Goal: Task Accomplishment & Management: Use online tool/utility

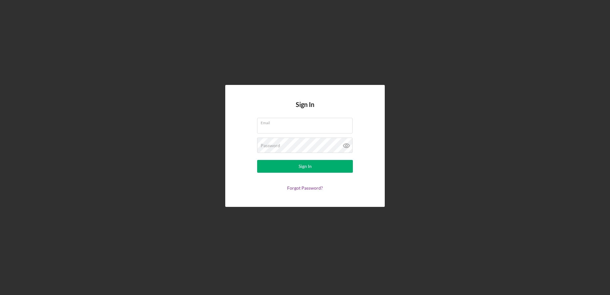
type input "[EMAIL_ADDRESS][DOMAIN_NAME]"
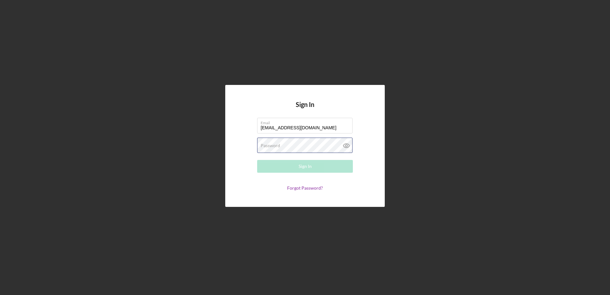
click at [284, 144] on div "Password Required" at bounding box center [305, 146] width 96 height 16
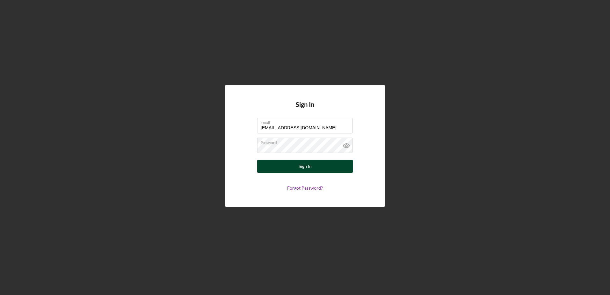
click at [298, 164] on button "Sign In" at bounding box center [305, 166] width 96 height 13
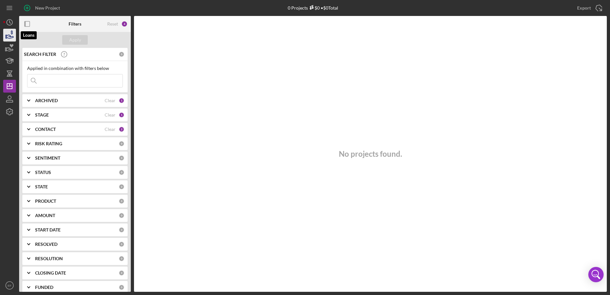
click at [9, 35] on icon "button" at bounding box center [10, 37] width 7 height 4
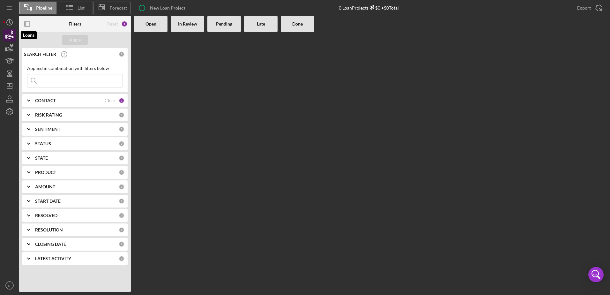
click at [8, 33] on icon "button" at bounding box center [10, 35] width 16 height 16
click at [8, 34] on icon "button" at bounding box center [10, 35] width 16 height 16
click at [30, 99] on icon "Icon/Expander" at bounding box center [29, 101] width 16 height 16
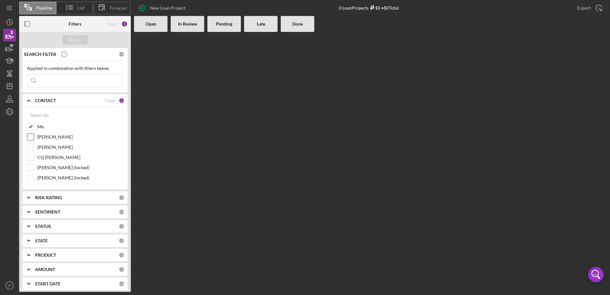
click at [32, 134] on input "[PERSON_NAME]" at bounding box center [30, 137] width 6 height 6
checkbox input "true"
click at [78, 38] on div "Apply" at bounding box center [75, 40] width 12 height 10
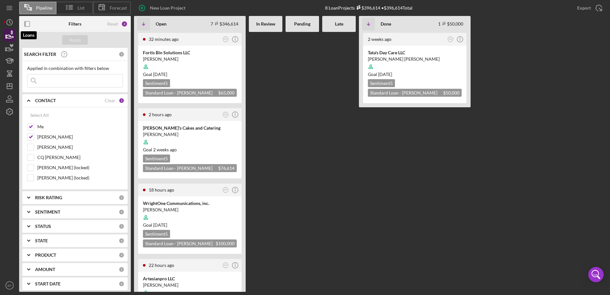
click at [9, 29] on icon "button" at bounding box center [10, 35] width 16 height 16
click at [10, 20] on icon "Icon/History" at bounding box center [10, 22] width 16 height 16
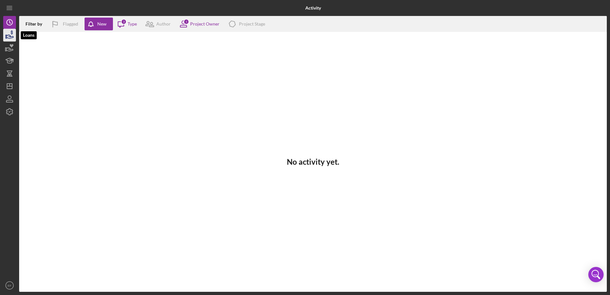
click at [11, 37] on icon "button" at bounding box center [10, 37] width 7 height 4
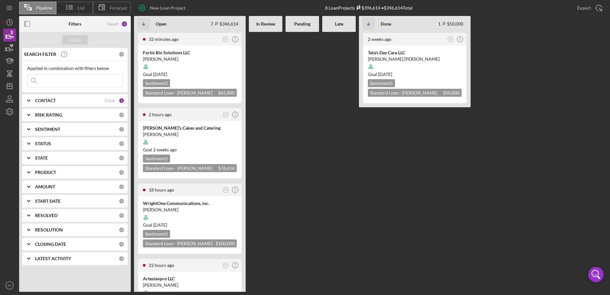
click at [119, 101] on div "2" at bounding box center [122, 101] width 6 height 6
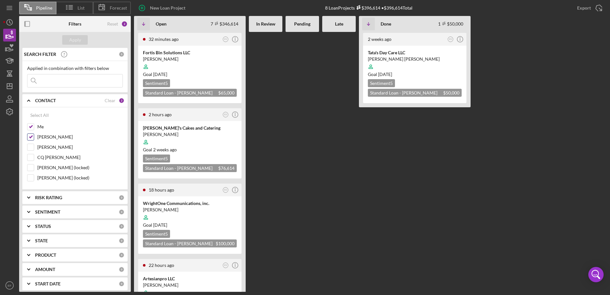
click at [29, 138] on input "[PERSON_NAME]" at bounding box center [30, 137] width 6 height 6
checkbox input "false"
click at [43, 227] on b "STATUS" at bounding box center [43, 226] width 16 height 5
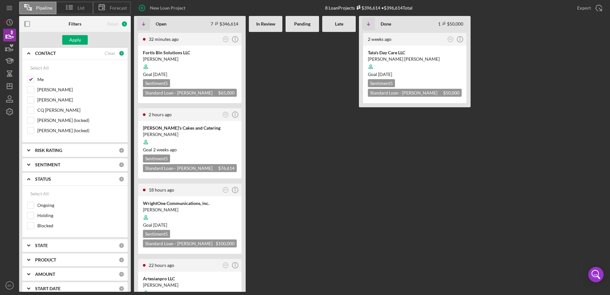
scroll to position [64, 0]
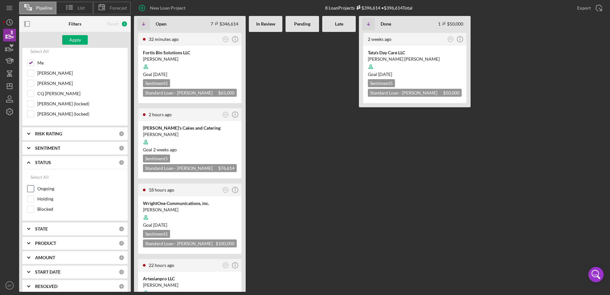
click at [30, 188] on input "Ongoing" at bounding box center [30, 189] width 6 height 6
checkbox input "true"
click at [75, 39] on div "Apply" at bounding box center [75, 40] width 12 height 10
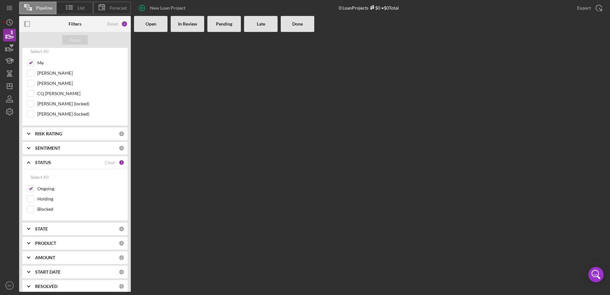
click at [150, 27] on div "Open" at bounding box center [151, 24] width 34 height 16
click at [11, 33] on icon "button" at bounding box center [12, 32] width 2 height 4
click at [11, 47] on icon "button" at bounding box center [10, 48] width 16 height 16
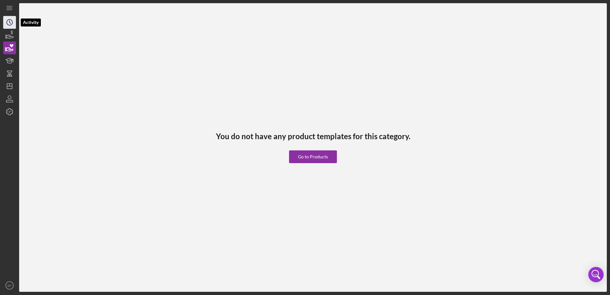
click at [11, 23] on icon "Icon/History" at bounding box center [10, 22] width 16 height 16
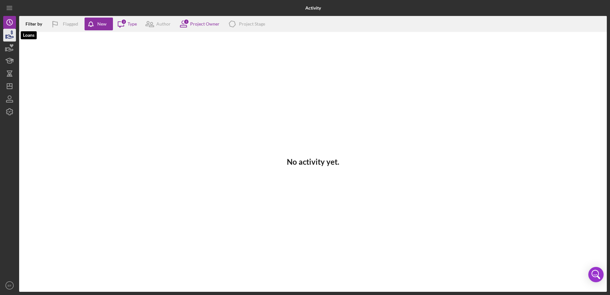
click at [11, 33] on icon "button" at bounding box center [10, 35] width 16 height 16
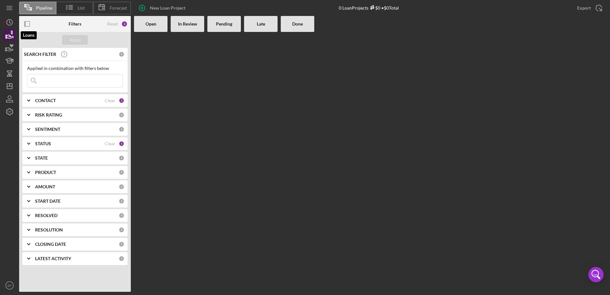
click at [11, 34] on icon "button" at bounding box center [10, 35] width 16 height 16
click at [52, 145] on div "STATUS" at bounding box center [70, 143] width 70 height 5
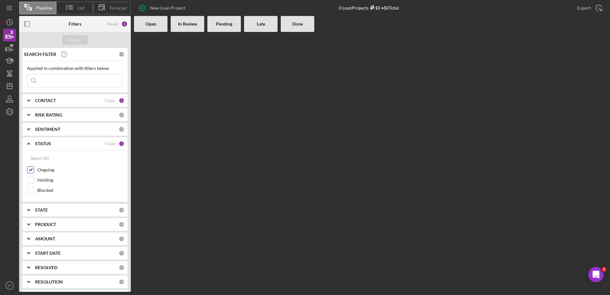
click at [30, 171] on input "Ongoing" at bounding box center [30, 170] width 6 height 6
checkbox input "false"
click at [28, 142] on icon "Icon/Expander" at bounding box center [29, 144] width 16 height 16
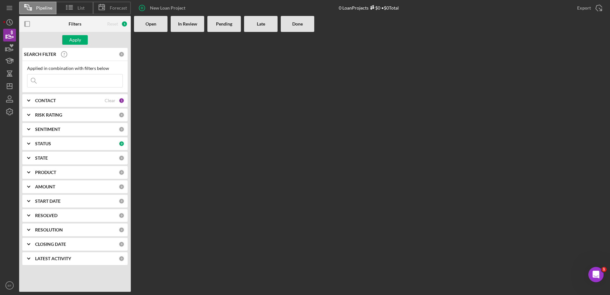
click at [45, 99] on b "CONTACT" at bounding box center [45, 100] width 21 height 5
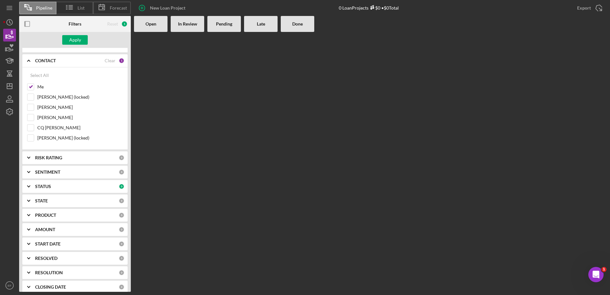
scroll to position [29, 0]
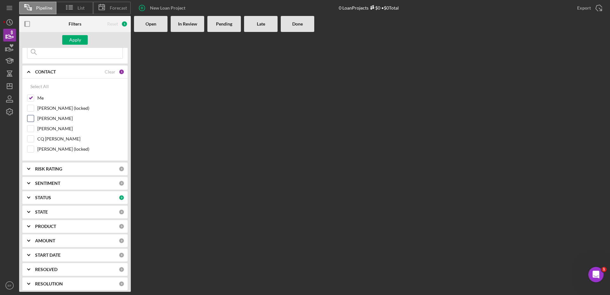
click at [30, 118] on input "[PERSON_NAME]" at bounding box center [30, 118] width 6 height 6
checkbox input "false"
click at [30, 97] on input "Me" at bounding box center [30, 98] width 6 height 6
click at [34, 97] on input "Me" at bounding box center [30, 98] width 6 height 6
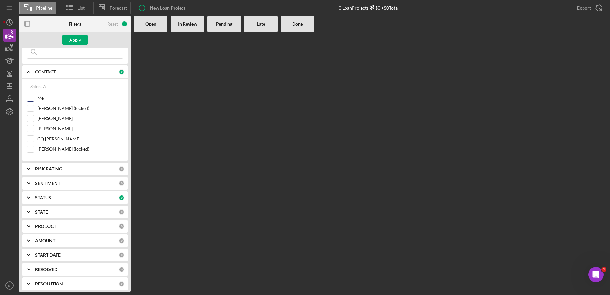
checkbox input "true"
click at [71, 38] on div "Apply" at bounding box center [75, 40] width 12 height 10
click at [33, 118] on input "[PERSON_NAME]" at bounding box center [30, 118] width 6 height 6
checkbox input "true"
click at [36, 196] on icon "Icon/Expander" at bounding box center [29, 198] width 16 height 16
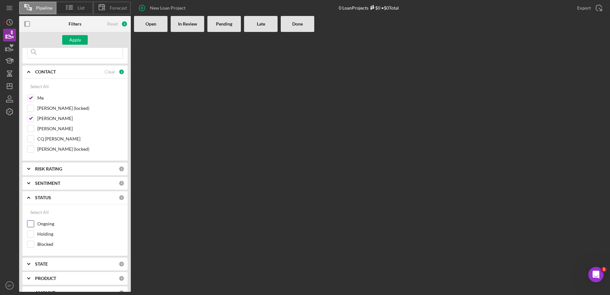
click at [31, 224] on input "Ongoing" at bounding box center [30, 224] width 6 height 6
checkbox input "true"
click at [77, 42] on div "Apply" at bounding box center [75, 40] width 12 height 10
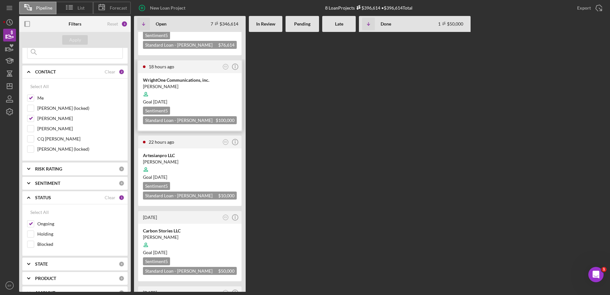
scroll to position [160, 0]
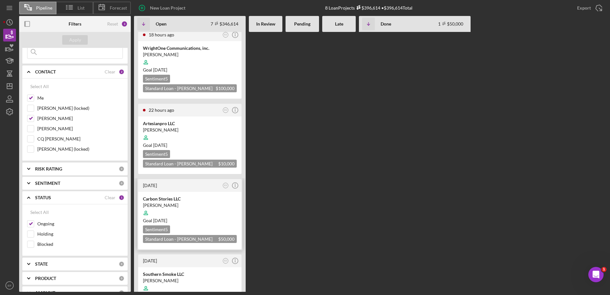
click at [159, 207] on div at bounding box center [190, 213] width 94 height 12
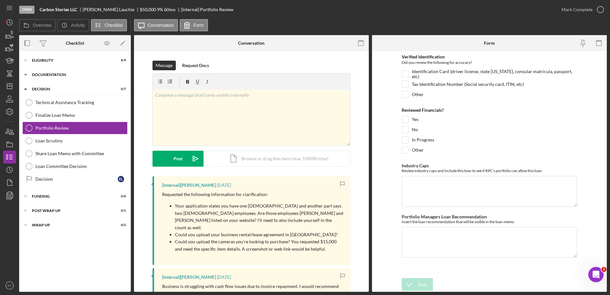
click at [48, 74] on div "Documentation" at bounding box center [77, 75] width 91 height 4
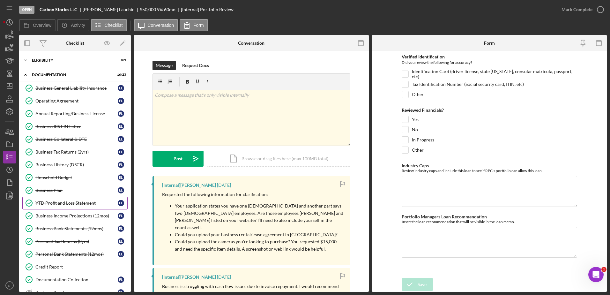
click at [60, 201] on div "YTD Profit and Loss Statement" at bounding box center [76, 203] width 82 height 5
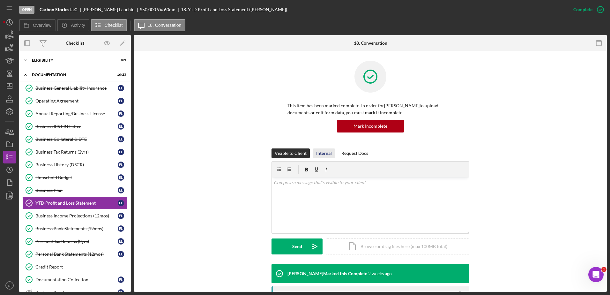
click at [319, 154] on div "Internal" at bounding box center [324, 153] width 16 height 10
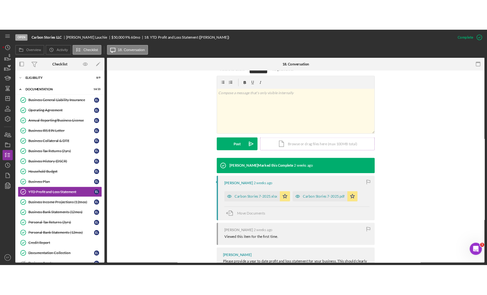
scroll to position [128, 0]
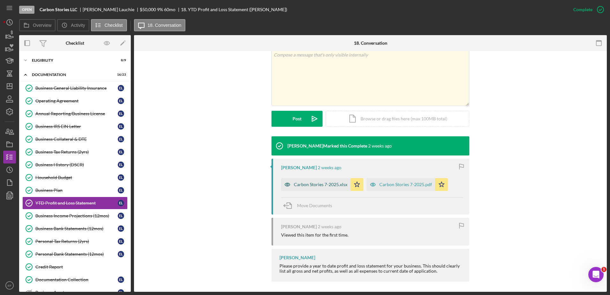
click at [313, 182] on div "Carbon Stories 7-2025.xlsx" at bounding box center [321, 184] width 54 height 5
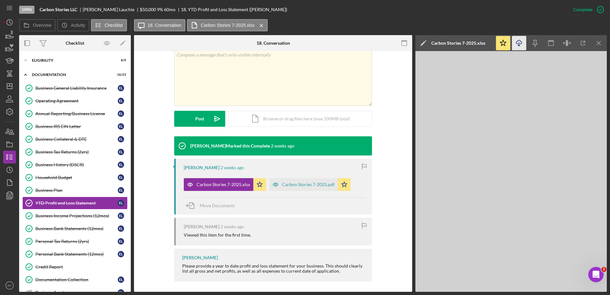
click at [521, 45] on icon "Icon/Download" at bounding box center [519, 43] width 14 height 14
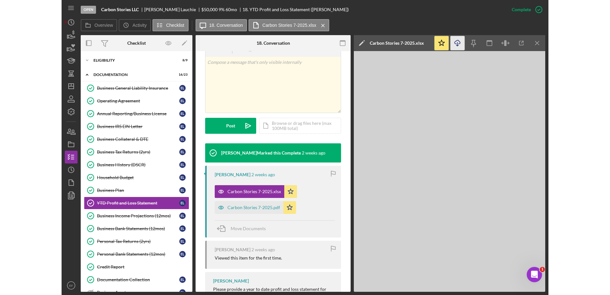
scroll to position [135, 0]
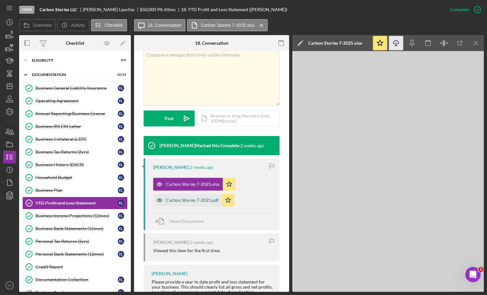
click at [182, 201] on div "Carbon Stories 7-2025.pdf" at bounding box center [192, 200] width 53 height 5
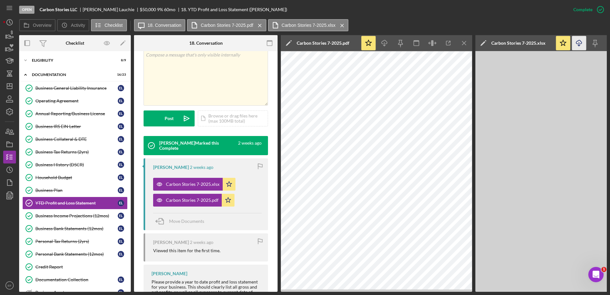
click at [578, 41] on icon "button" at bounding box center [579, 42] width 5 height 4
click at [203, 198] on div "Carbon Stories 7-2025.pdf" at bounding box center [192, 200] width 53 height 5
click at [203, 184] on div "Carbon Stories 7-2025.xlsx" at bounding box center [193, 184] width 54 height 5
click at [179, 181] on div "Carbon Stories 7-2025.xlsx" at bounding box center [188, 184] width 70 height 13
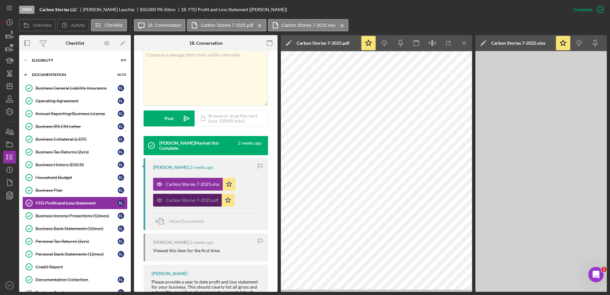
click at [187, 201] on div "Carbon Stories 7-2025.pdf" at bounding box center [192, 200] width 53 height 5
click at [578, 41] on icon "Icon/Download" at bounding box center [579, 43] width 14 height 14
click at [466, 42] on line "button" at bounding box center [465, 43] width 4 height 4
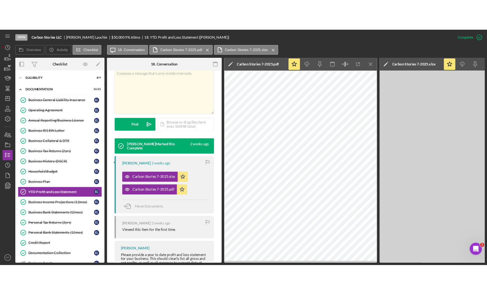
scroll to position [128, 0]
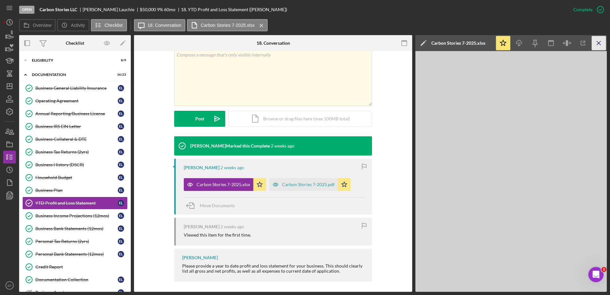
click at [595, 43] on icon "Icon/Menu Close" at bounding box center [599, 43] width 14 height 14
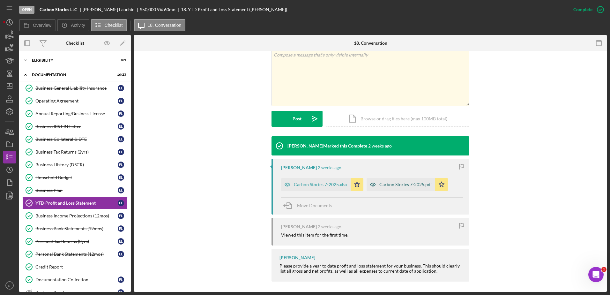
click at [404, 185] on div "Carbon Stories 7-2025.pdf" at bounding box center [406, 184] width 53 height 5
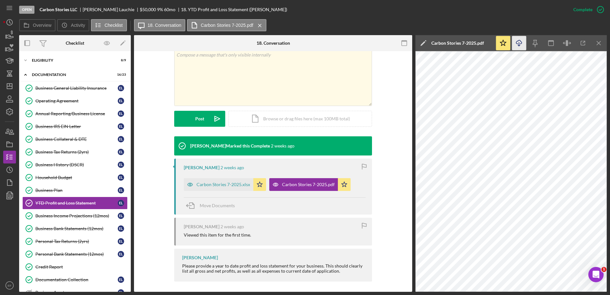
click at [518, 41] on icon "button" at bounding box center [519, 42] width 5 height 4
click at [224, 182] on div "Carbon Stories 7-2025.xlsx" at bounding box center [224, 184] width 54 height 5
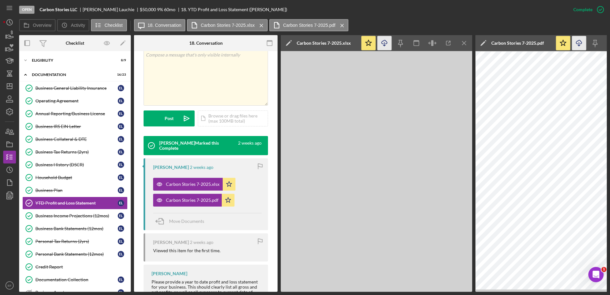
click at [385, 42] on icon "Icon/Download" at bounding box center [385, 43] width 14 height 14
click at [466, 40] on icon "Icon/Menu Close" at bounding box center [465, 43] width 14 height 14
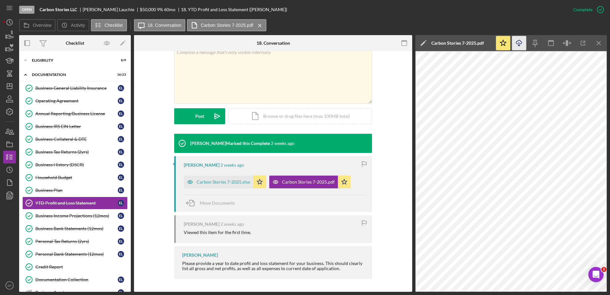
scroll to position [128, 0]
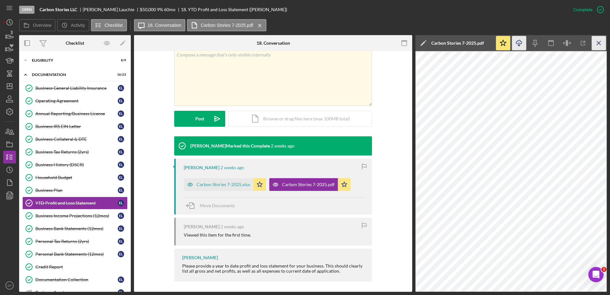
click at [601, 42] on line "button" at bounding box center [599, 43] width 4 height 4
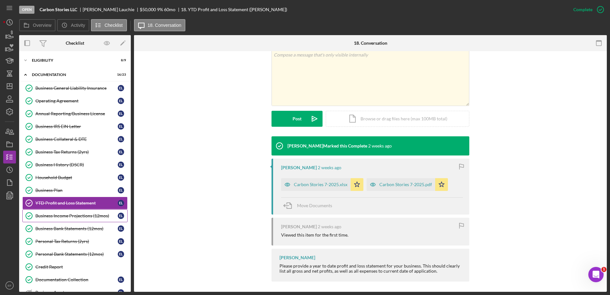
click at [69, 215] on div "Business Income Projections (12mos)" at bounding box center [76, 215] width 82 height 5
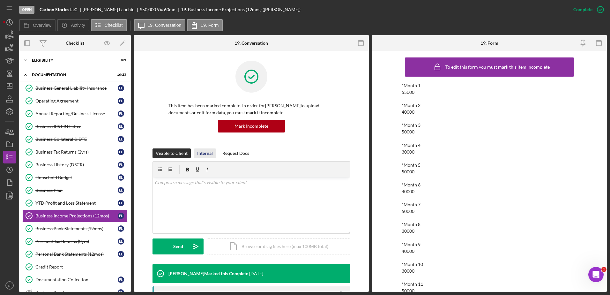
click at [211, 153] on div "Internal" at bounding box center [205, 153] width 16 height 10
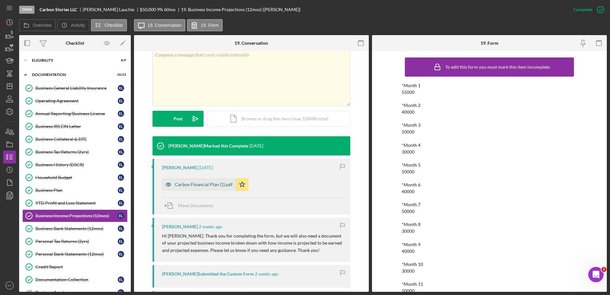
click at [201, 186] on div "Carbon Financial Plan (1).pdf" at bounding box center [204, 184] width 58 height 5
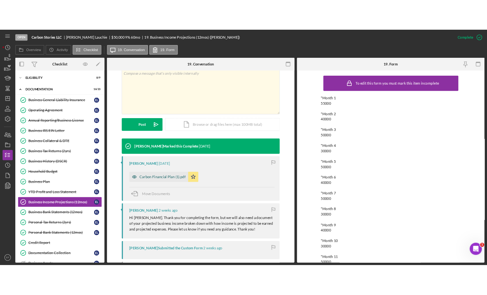
scroll to position [135, 0]
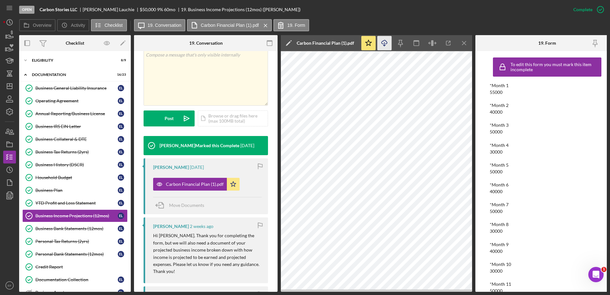
click at [386, 42] on icon "Icon/Download" at bounding box center [385, 43] width 14 height 14
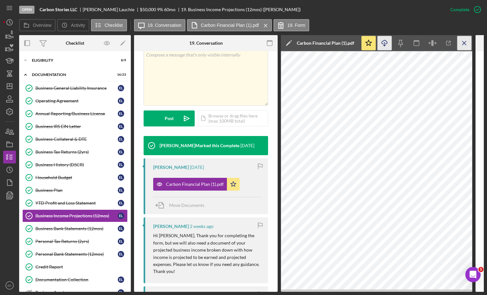
click at [463, 42] on icon "Icon/Menu Close" at bounding box center [465, 43] width 14 height 14
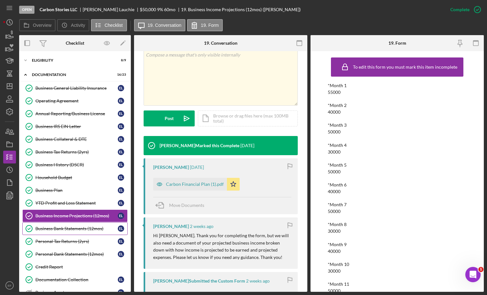
click at [61, 227] on div "Business Bank Statements (12mos)" at bounding box center [76, 228] width 82 height 5
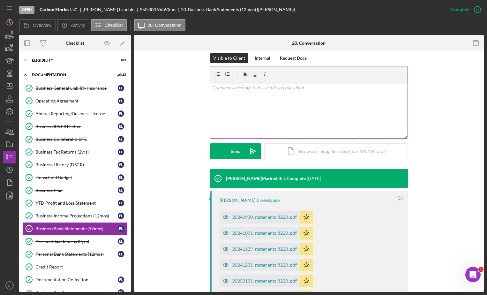
scroll to position [96, 0]
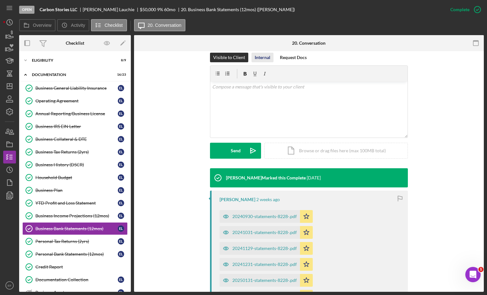
click at [262, 57] on div "Internal" at bounding box center [263, 58] width 16 height 10
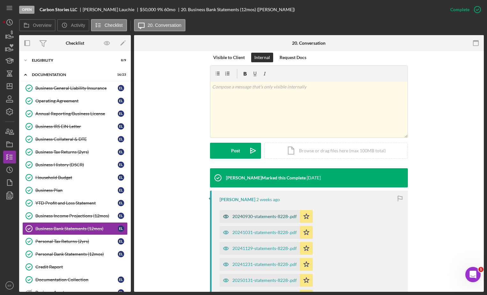
click at [254, 215] on div "20240930-statements-8228-.pdf" at bounding box center [264, 216] width 64 height 5
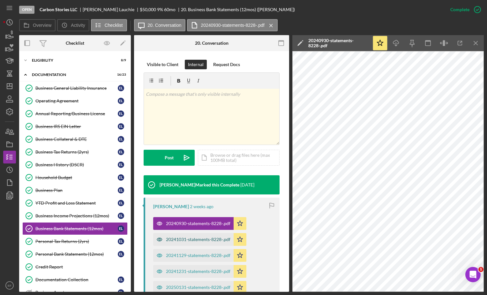
click at [197, 238] on div "20241031-statements-8228-.pdf" at bounding box center [198, 239] width 64 height 5
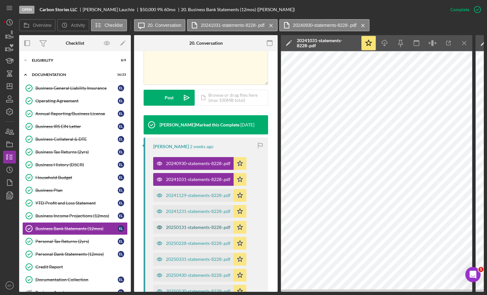
scroll to position [160, 0]
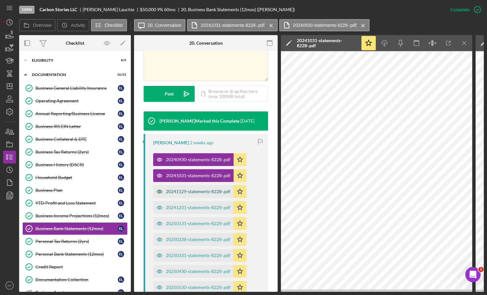
click at [187, 191] on div "20241129-statements-8228-.pdf" at bounding box center [198, 191] width 64 height 5
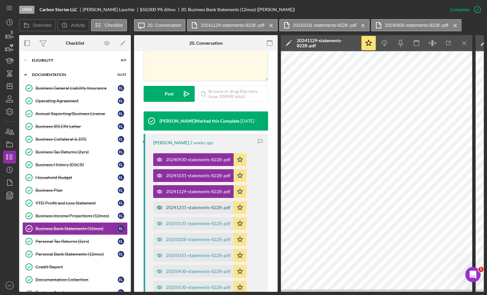
click at [199, 206] on div "20241231-statements-8228-.pdf" at bounding box center [198, 207] width 64 height 5
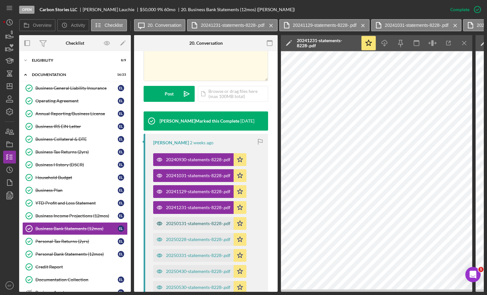
click at [170, 221] on div "20250131-statements-8228-.pdf" at bounding box center [198, 223] width 64 height 5
click at [203, 241] on div "20250228-statements-8228-.pdf" at bounding box center [198, 239] width 64 height 5
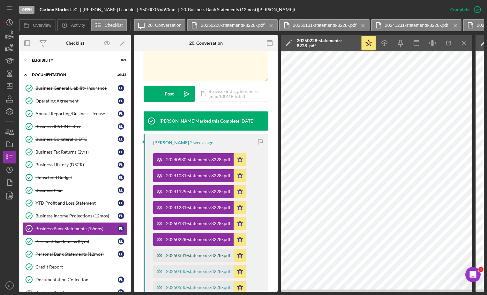
click at [197, 254] on div "20250331-statements-8228-.pdf" at bounding box center [198, 255] width 64 height 5
click at [204, 272] on div "20250430-statements-8228-.pdf" at bounding box center [198, 271] width 64 height 5
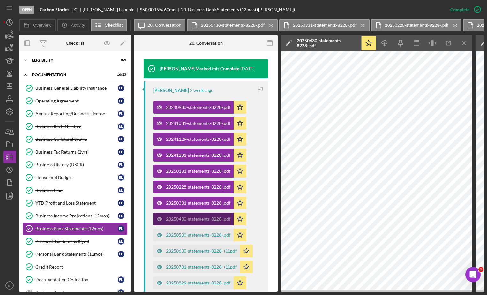
scroll to position [224, 0]
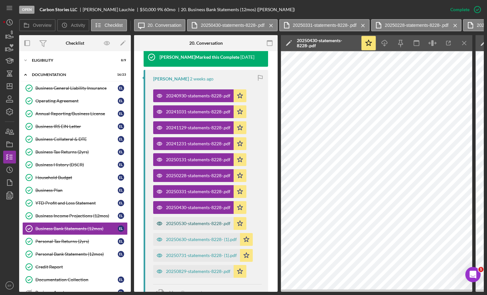
click at [207, 222] on div "20250530-statements-8228-.pdf" at bounding box center [198, 223] width 64 height 5
click at [197, 238] on div "20250630-statements-8228- (1).pdf" at bounding box center [201, 239] width 71 height 5
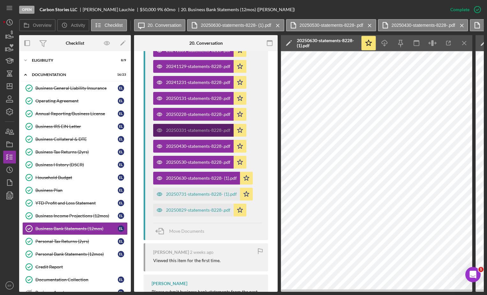
scroll to position [287, 0]
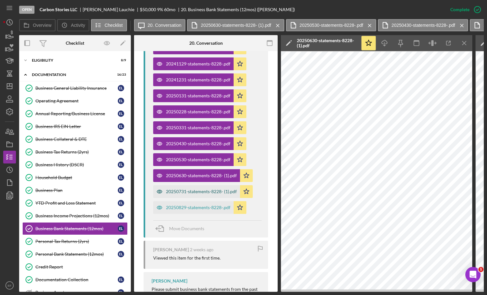
click at [198, 190] on div "20250731-statements-8228- (1).pdf" at bounding box center [201, 191] width 71 height 5
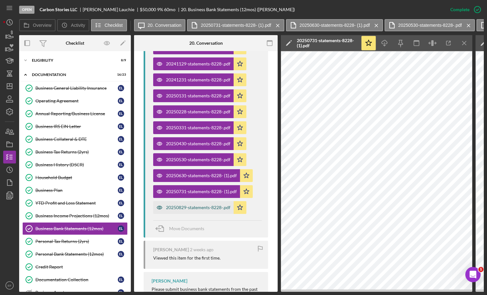
click at [204, 208] on div "20250829-statements-8228-.pdf" at bounding box center [198, 207] width 64 height 5
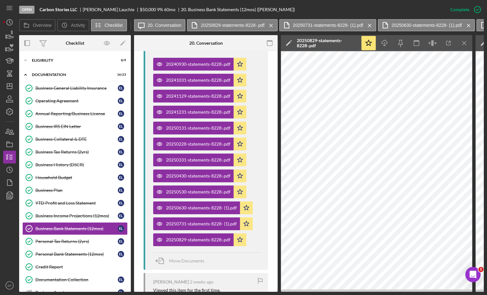
scroll to position [255, 0]
click at [58, 254] on div "Personal Bank Statements (12mos)" at bounding box center [76, 254] width 82 height 5
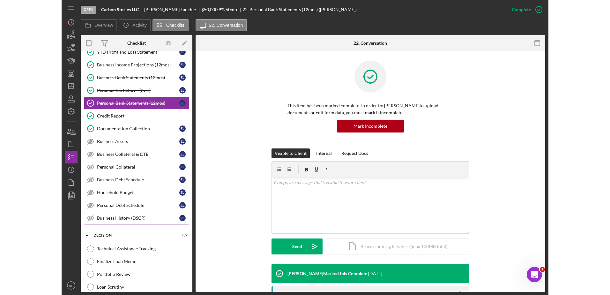
scroll to position [145, 0]
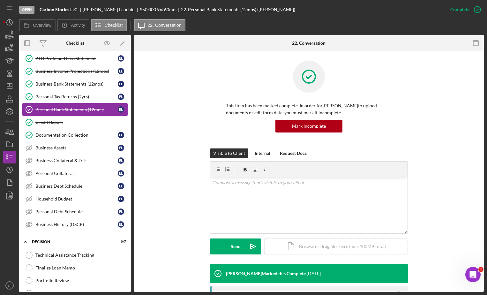
click at [66, 109] on div "Personal Bank Statements (12mos)" at bounding box center [76, 109] width 82 height 5
click at [255, 148] on div "Internal" at bounding box center [263, 153] width 16 height 10
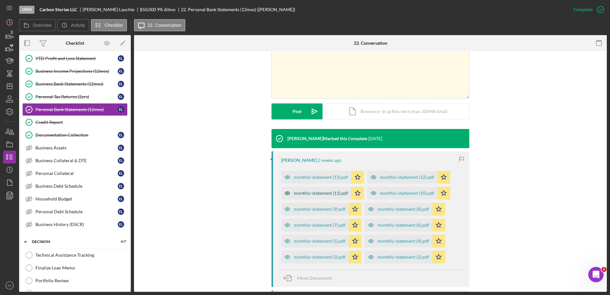
scroll to position [160, 0]
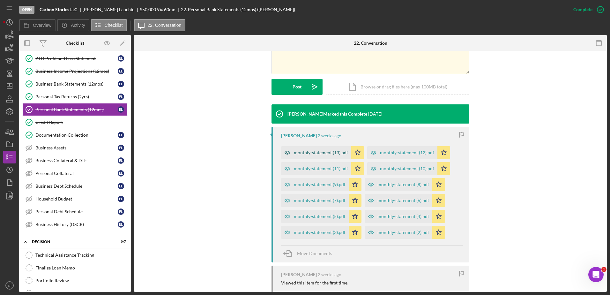
click at [323, 149] on div "monthly-statement (13).pdf" at bounding box center [316, 152] width 70 height 13
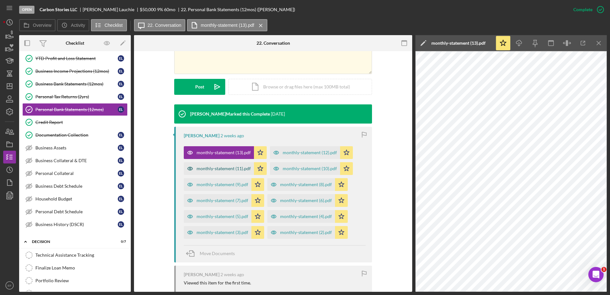
click at [212, 166] on div "monthly-statement (11).pdf" at bounding box center [224, 168] width 54 height 5
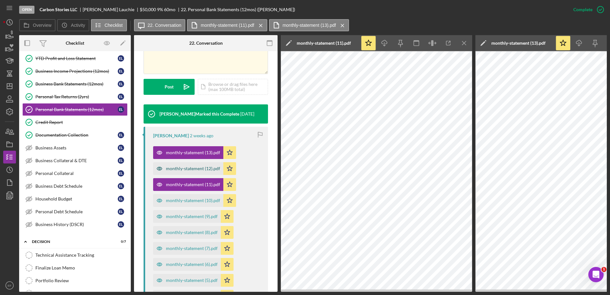
click at [179, 168] on div "monthly-statement (12).pdf" at bounding box center [193, 168] width 54 height 5
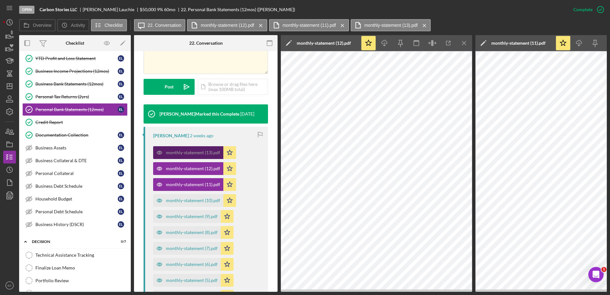
click at [201, 152] on div "monthly-statement (13).pdf" at bounding box center [193, 152] width 54 height 5
click at [203, 152] on div "monthly-statement (13).pdf" at bounding box center [193, 152] width 54 height 5
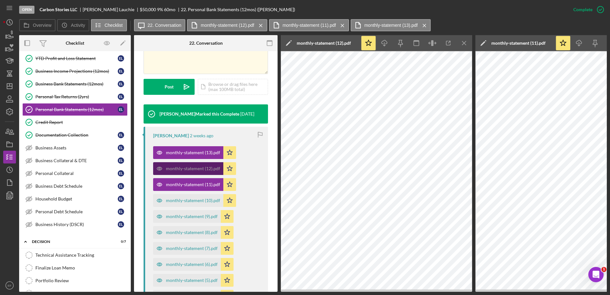
click at [191, 166] on div "monthly-statement (12).pdf" at bounding box center [193, 168] width 54 height 5
click at [463, 41] on icon "Icon/Menu Close" at bounding box center [465, 43] width 14 height 14
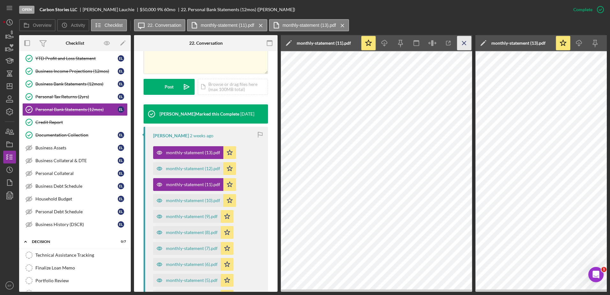
click at [461, 41] on icon "Icon/Menu Close" at bounding box center [465, 43] width 14 height 14
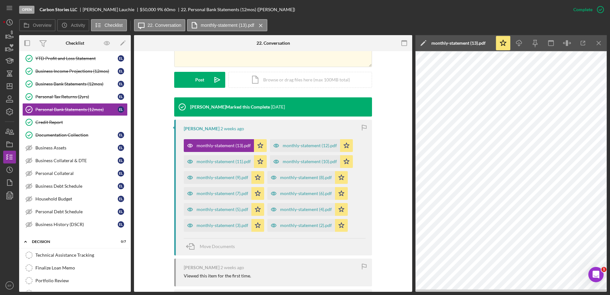
scroll to position [160, 0]
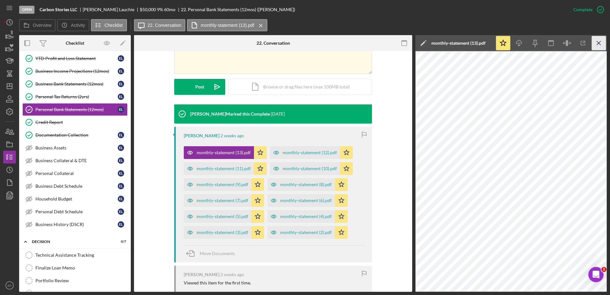
drag, startPoint x: 602, startPoint y: 44, endPoint x: 542, endPoint y: 53, distance: 60.7
click at [601, 44] on icon "Icon/Menu Close" at bounding box center [599, 43] width 14 height 14
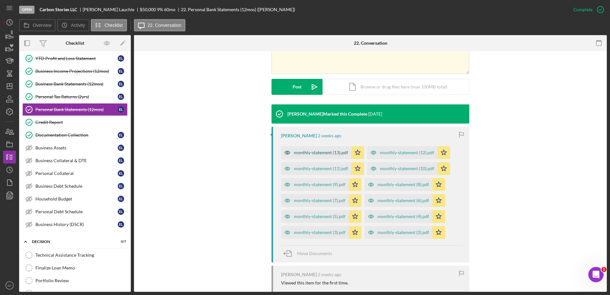
click at [309, 153] on div "monthly-statement (13).pdf" at bounding box center [321, 152] width 54 height 5
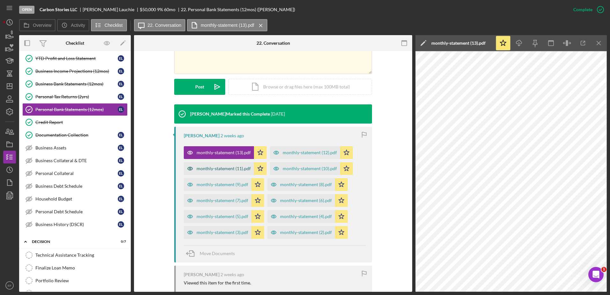
click at [226, 168] on div "monthly-statement (11).pdf" at bounding box center [224, 168] width 54 height 5
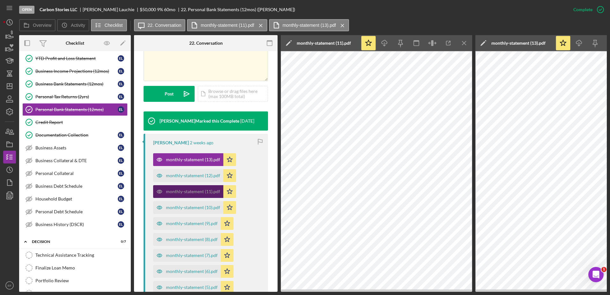
scroll to position [167, 0]
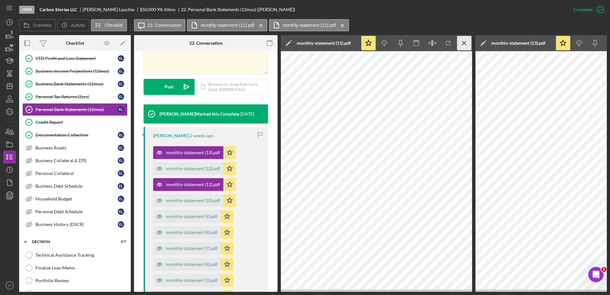
click at [466, 41] on line "button" at bounding box center [465, 43] width 4 height 4
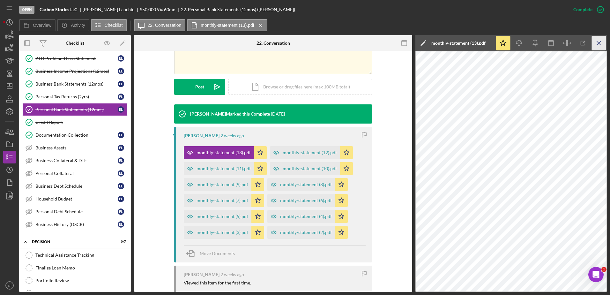
click at [598, 41] on icon "Icon/Menu Close" at bounding box center [599, 43] width 14 height 14
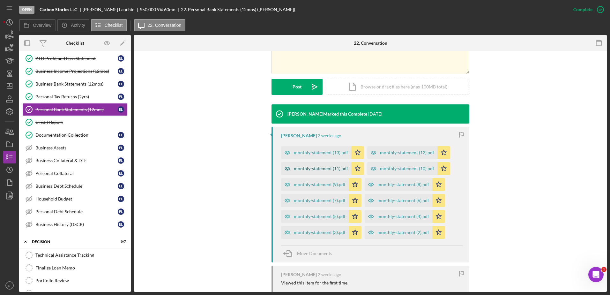
click at [313, 167] on div "monthly-statement (11).pdf" at bounding box center [321, 168] width 54 height 5
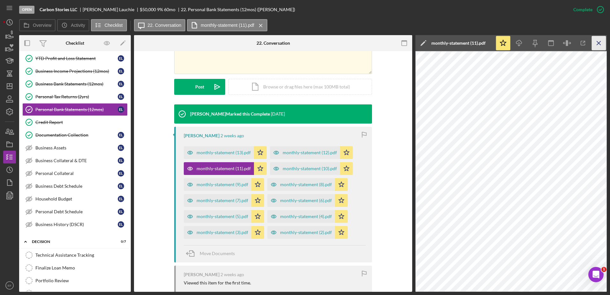
click at [598, 43] on icon "Icon/Menu Close" at bounding box center [599, 43] width 14 height 14
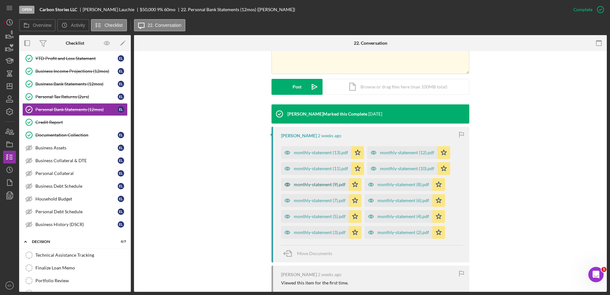
click at [320, 186] on div "monthly-statement (9).pdf" at bounding box center [320, 184] width 52 height 5
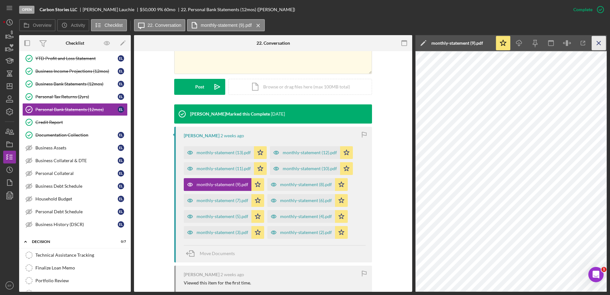
click at [598, 43] on icon "Icon/Menu Close" at bounding box center [599, 43] width 14 height 14
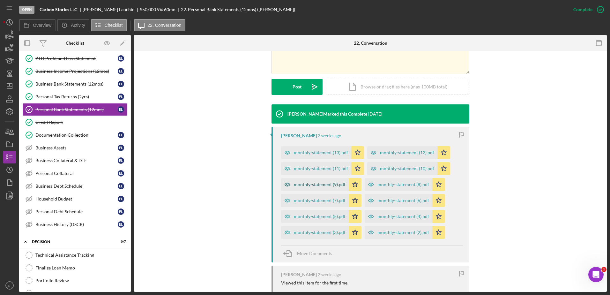
click at [318, 186] on div "monthly-statement (9).pdf" at bounding box center [320, 184] width 52 height 5
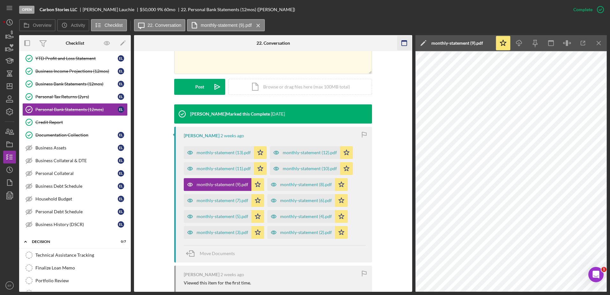
drag, startPoint x: 604, startPoint y: 42, endPoint x: 598, endPoint y: 42, distance: 6.1
click at [603, 42] on icon "Icon/Menu Close" at bounding box center [599, 43] width 14 height 14
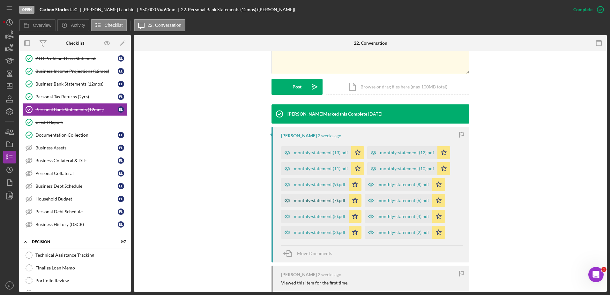
click at [313, 200] on div "monthly-statement (7).pdf" at bounding box center [320, 200] width 52 height 5
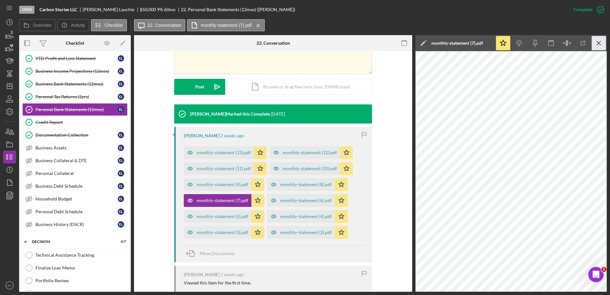
click at [601, 41] on line "button" at bounding box center [599, 43] width 4 height 4
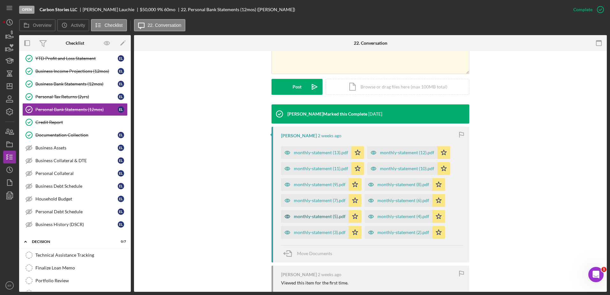
click at [319, 217] on div "monthly-statement (5).pdf" at bounding box center [320, 216] width 52 height 5
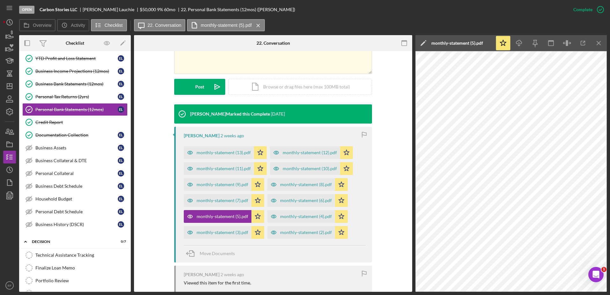
drag, startPoint x: 594, startPoint y: 41, endPoint x: 581, endPoint y: 40, distance: 12.5
click at [594, 41] on icon "Icon/Menu Close" at bounding box center [599, 43] width 14 height 14
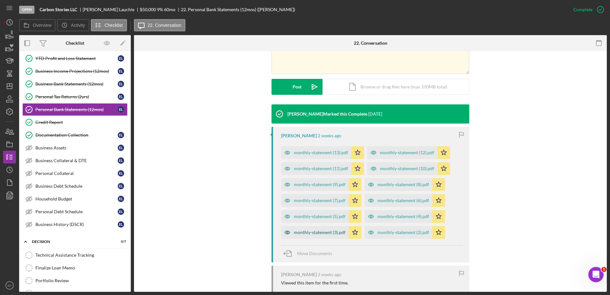
click at [317, 231] on div "monthly-statement (3).pdf" at bounding box center [320, 232] width 52 height 5
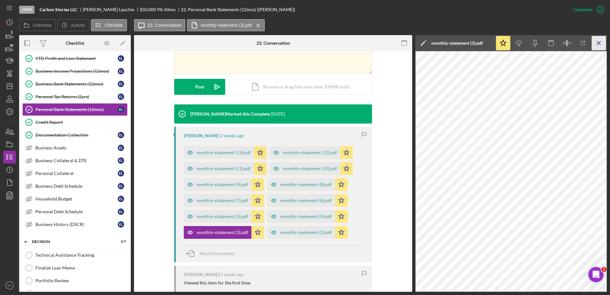
click at [601, 42] on line "button" at bounding box center [599, 43] width 4 height 4
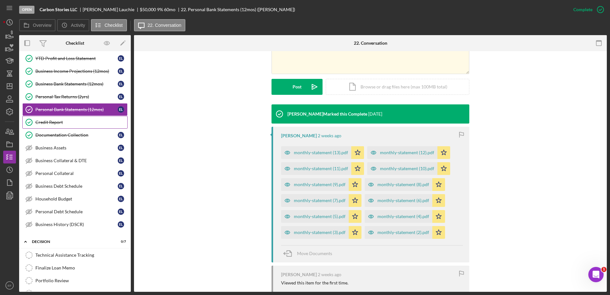
click at [56, 122] on div "Credit Report" at bounding box center [81, 122] width 92 height 5
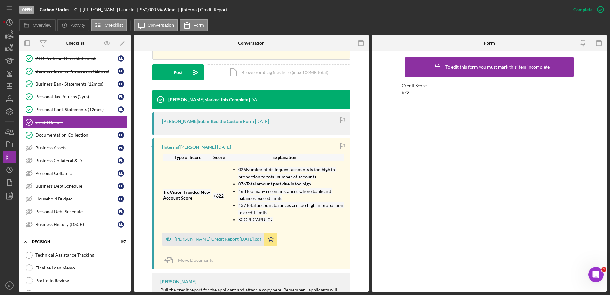
scroll to position [188, 0]
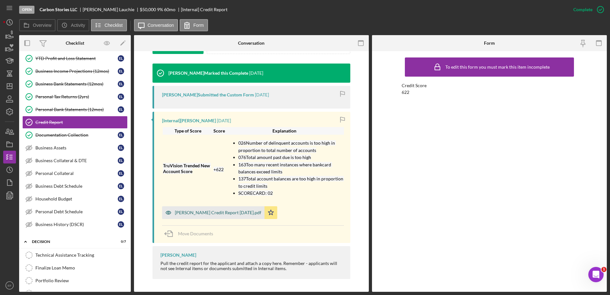
click at [212, 214] on div "E.Lauchie Credit Report 9.12.25.pdf" at bounding box center [218, 212] width 87 height 5
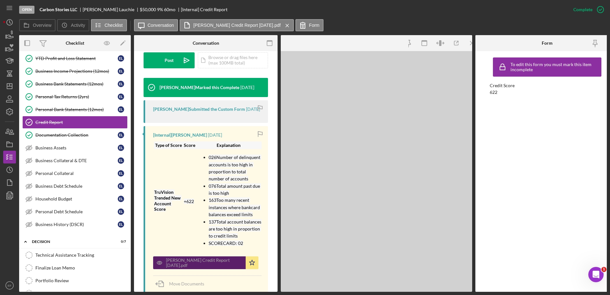
scroll to position [195, 0]
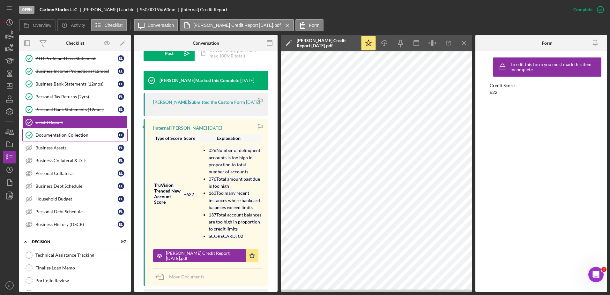
click at [50, 133] on div "Documentation Collection" at bounding box center [76, 135] width 82 height 5
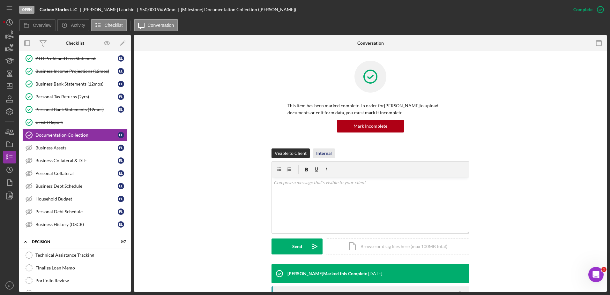
click at [321, 150] on div "Internal" at bounding box center [324, 153] width 16 height 10
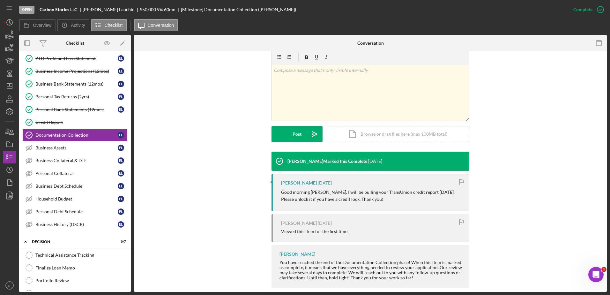
scroll to position [122, 0]
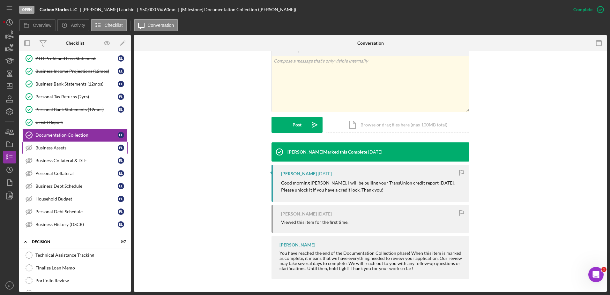
click at [40, 147] on div "Business Assets" at bounding box center [76, 147] width 82 height 5
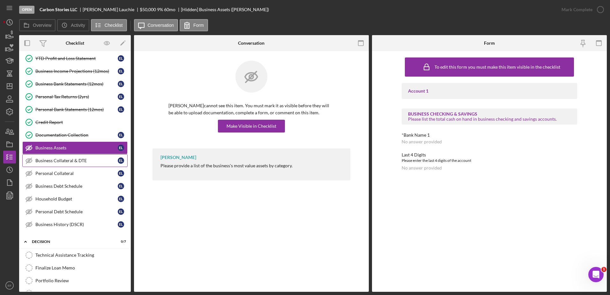
click at [74, 159] on div "Business Collateral & DTE" at bounding box center [76, 160] width 82 height 5
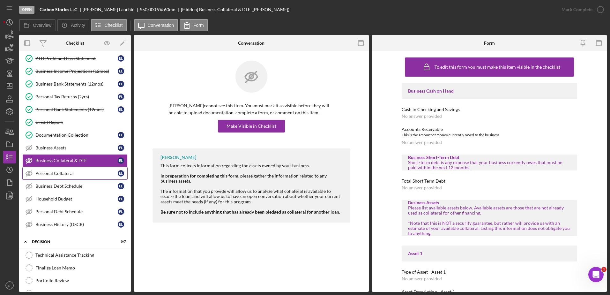
click at [55, 170] on link "Personal Collateral Personal Collateral E L" at bounding box center [74, 173] width 105 height 13
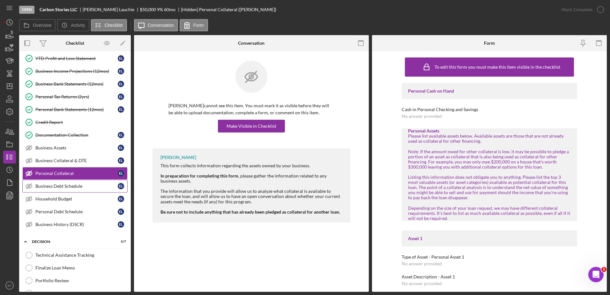
click at [52, 184] on div "Business Debt Schedule" at bounding box center [76, 186] width 82 height 5
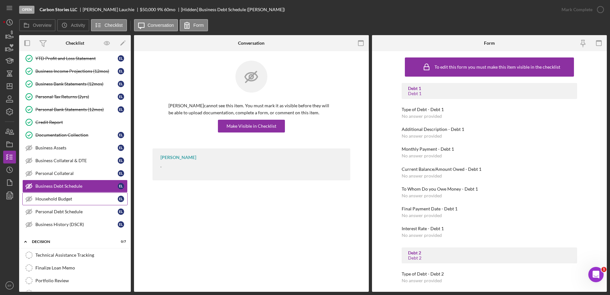
click at [57, 197] on div "Household Budget" at bounding box center [76, 198] width 82 height 5
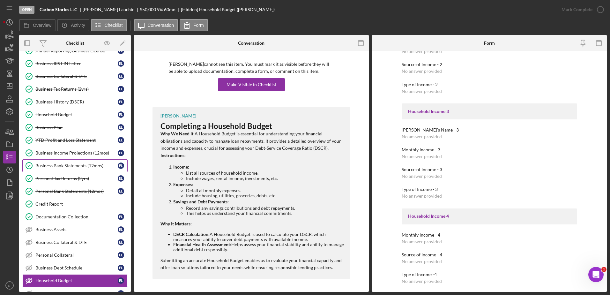
scroll to position [49, 0]
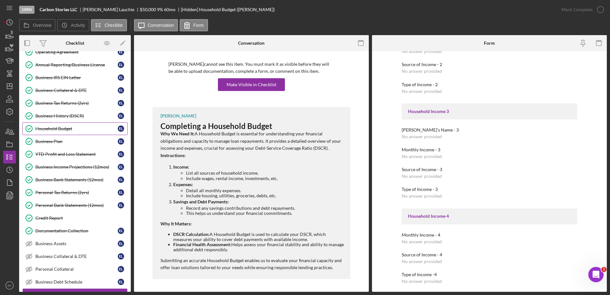
click at [65, 128] on div "Household Budget" at bounding box center [76, 128] width 82 height 5
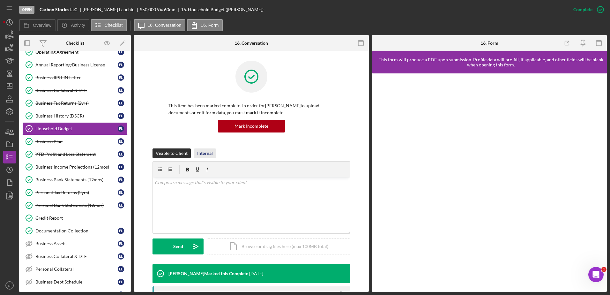
click at [198, 154] on div "Internal" at bounding box center [205, 153] width 16 height 10
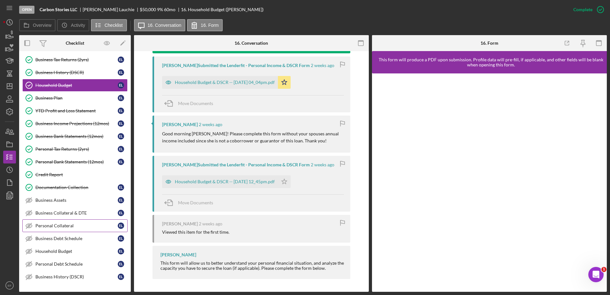
scroll to position [113, 0]
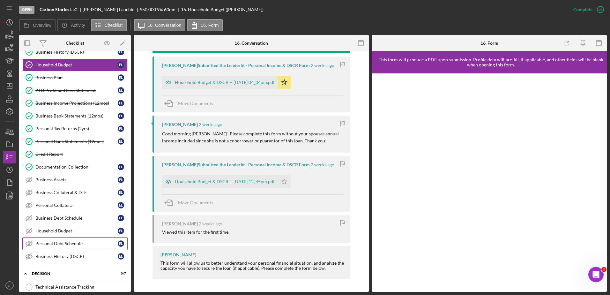
click at [63, 245] on div "Personal Debt Schedule" at bounding box center [76, 243] width 82 height 5
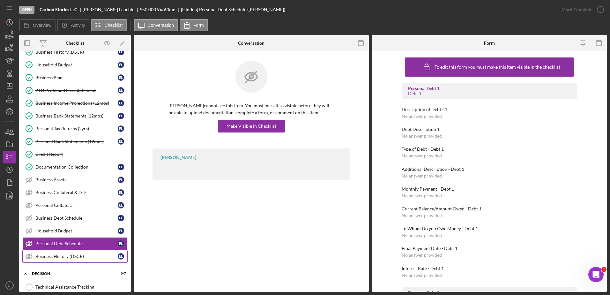
click at [61, 257] on div "Business History (DSCR)" at bounding box center [76, 256] width 82 height 5
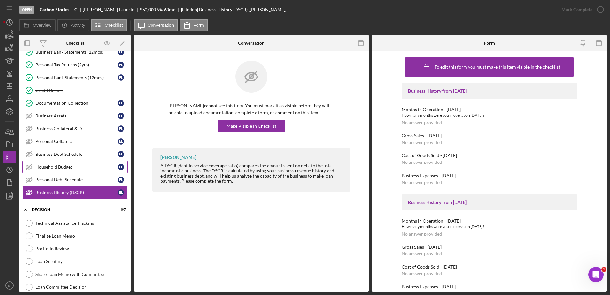
scroll to position [208, 0]
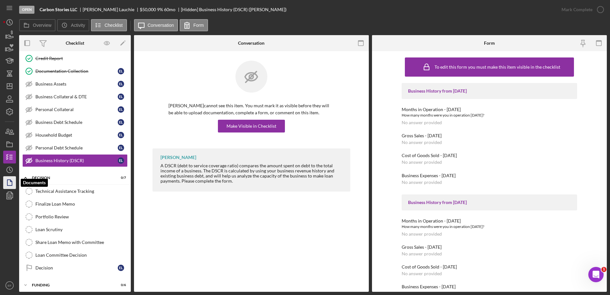
click at [9, 183] on icon "button" at bounding box center [10, 183] width 16 height 16
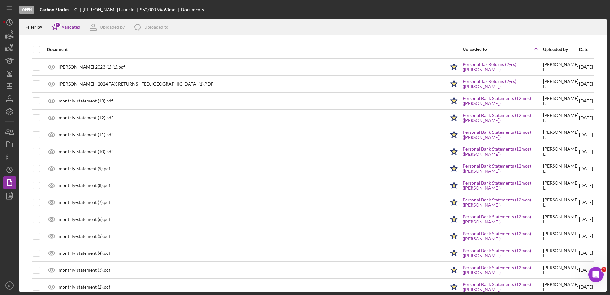
scroll to position [534, 0]
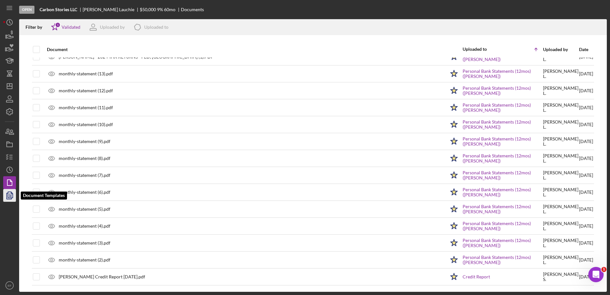
click at [9, 195] on icon "button" at bounding box center [10, 195] width 16 height 16
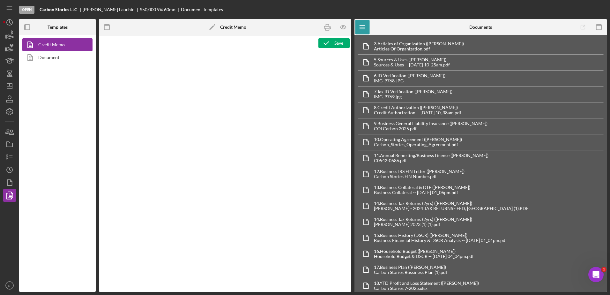
type textarea "<h2 style="text-align: left;">&nbsp; <img style="float: left;" src="https://sta…"
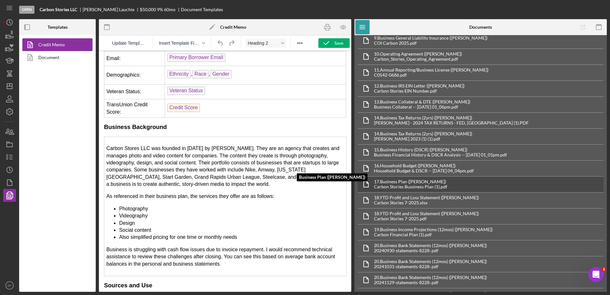
scroll to position [96, 0]
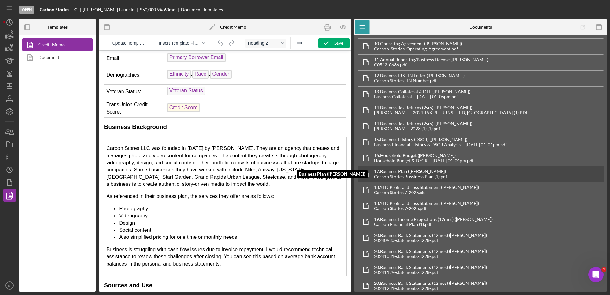
click at [422, 175] on div "Carbon Stories Bussiness Plan (1).pdf" at bounding box center [410, 176] width 73 height 5
